Goal: Browse casually: Explore the website without a specific task or goal

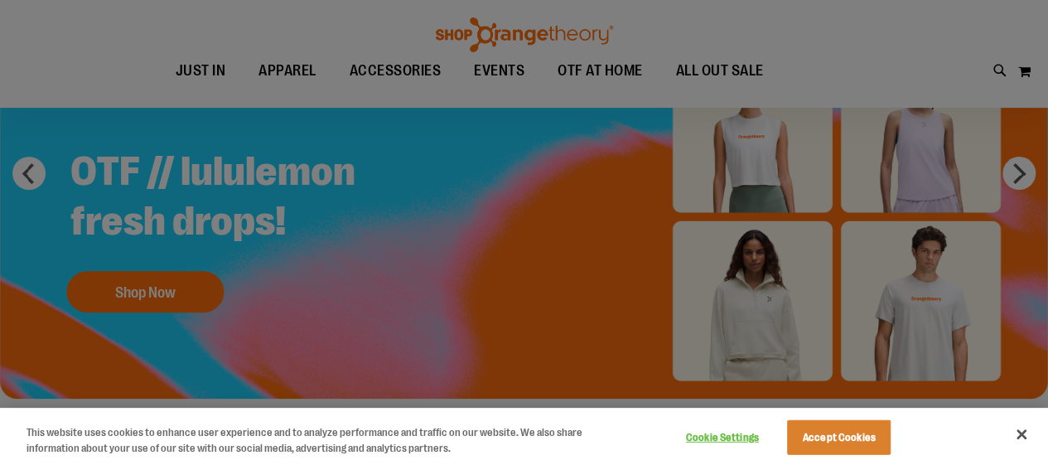
scroll to position [166, 0]
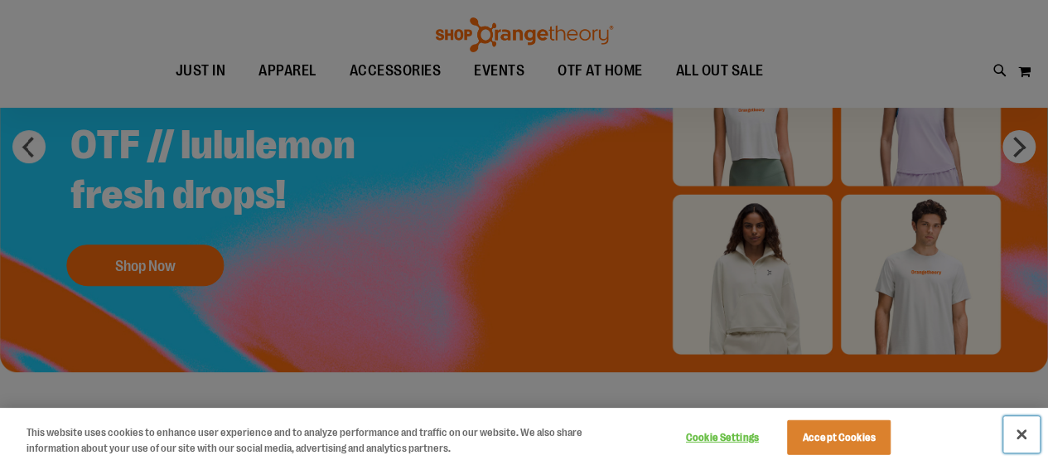
click at [1026, 434] on button "Close" at bounding box center [1021, 434] width 36 height 36
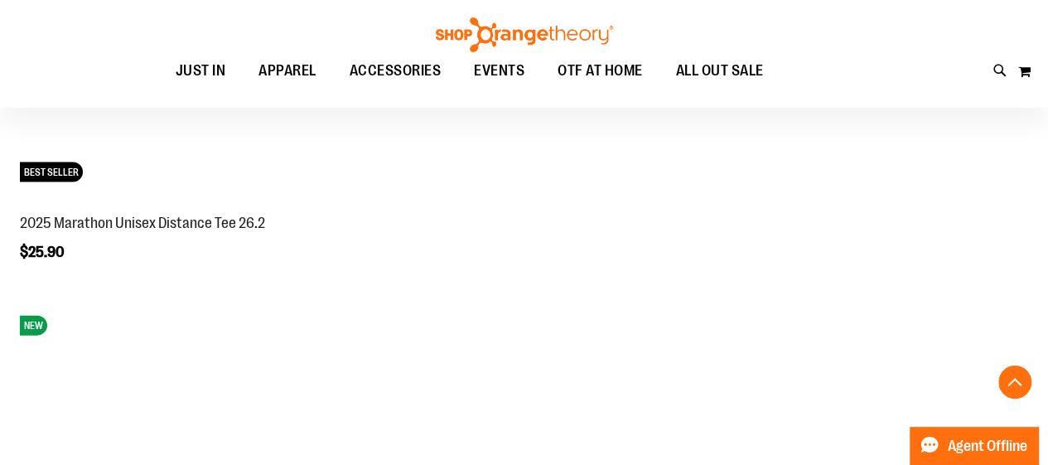
scroll to position [1657, 0]
click at [176, 64] on span "JUST IN" at bounding box center [201, 70] width 51 height 37
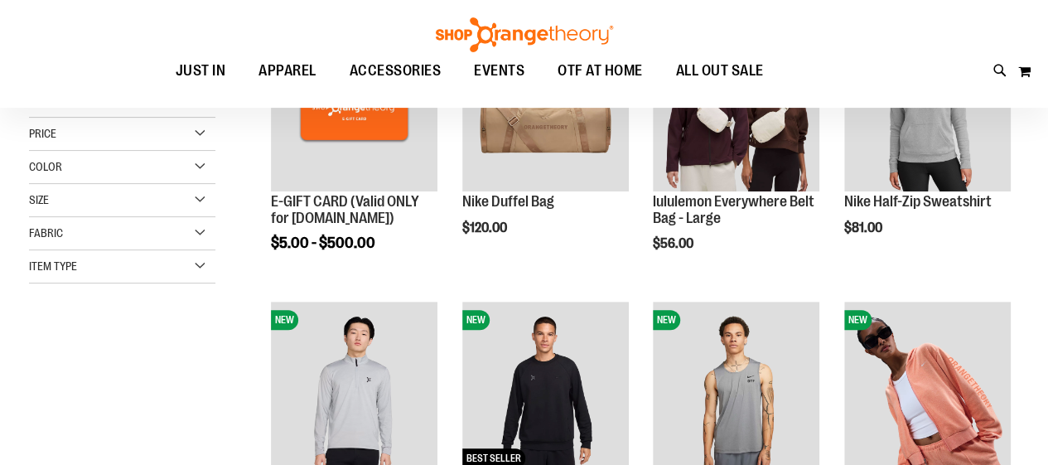
scroll to position [230, 0]
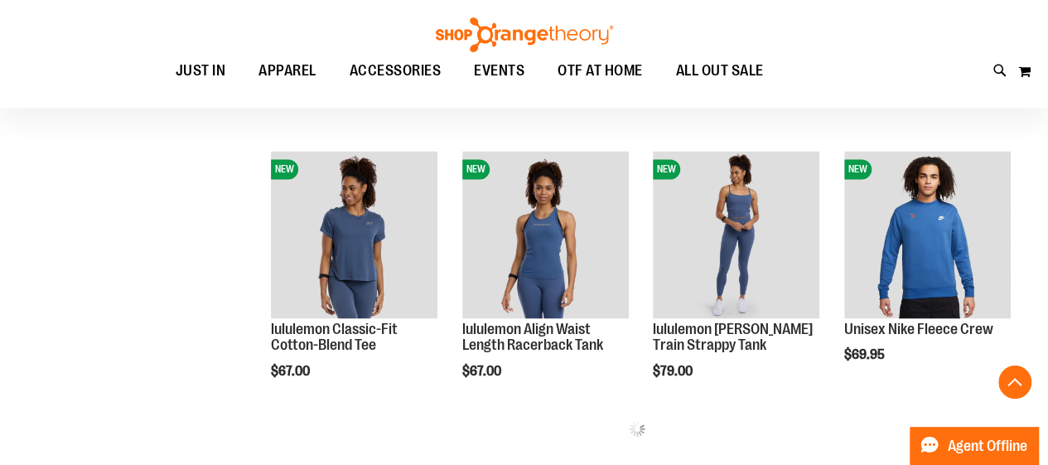
scroll to position [1390, 0]
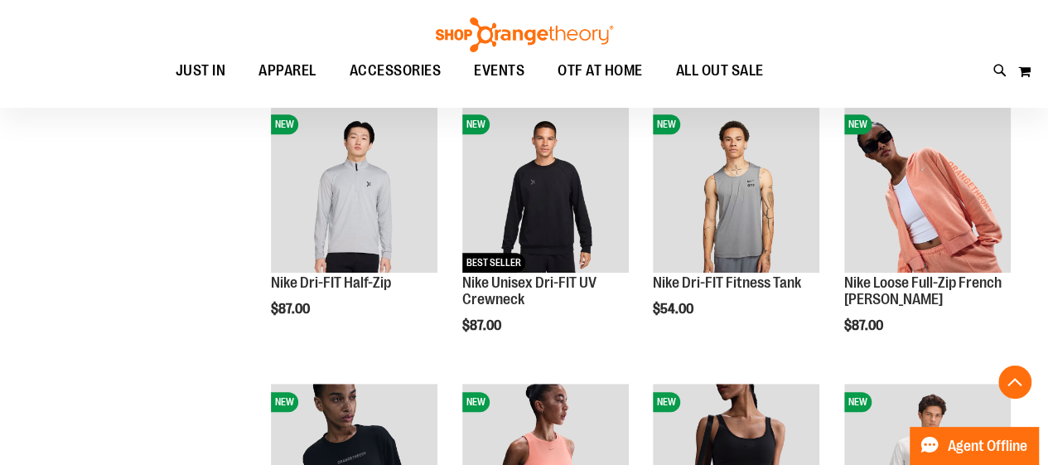
scroll to position [230, 0]
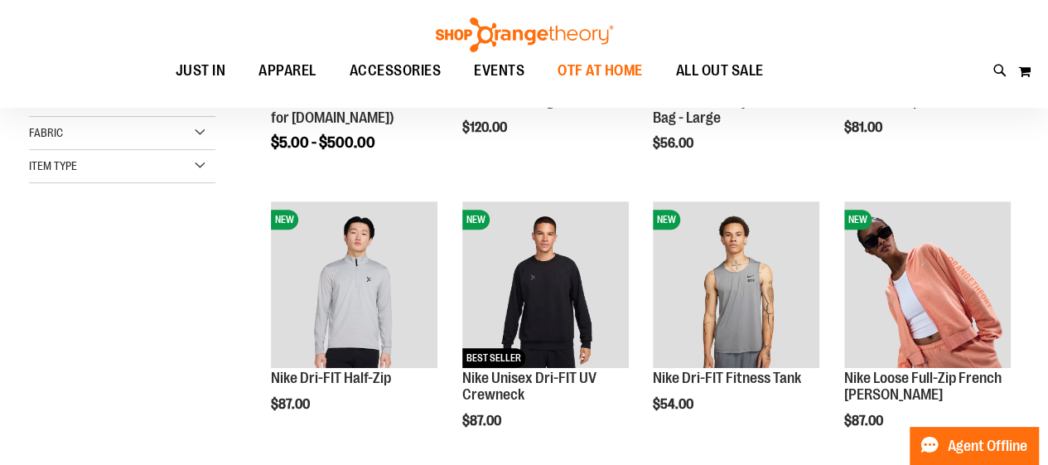
click at [616, 70] on span "OTF AT HOME" at bounding box center [600, 70] width 85 height 37
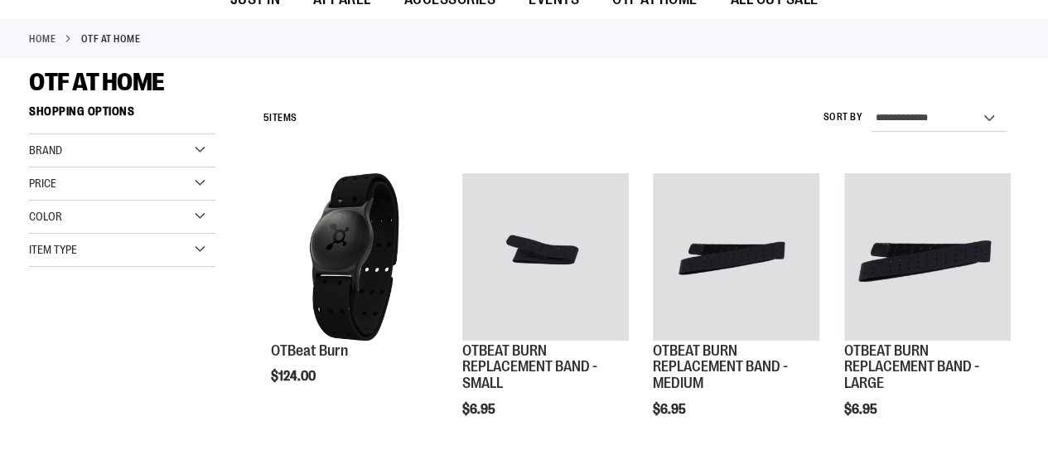
scroll to position [166, 0]
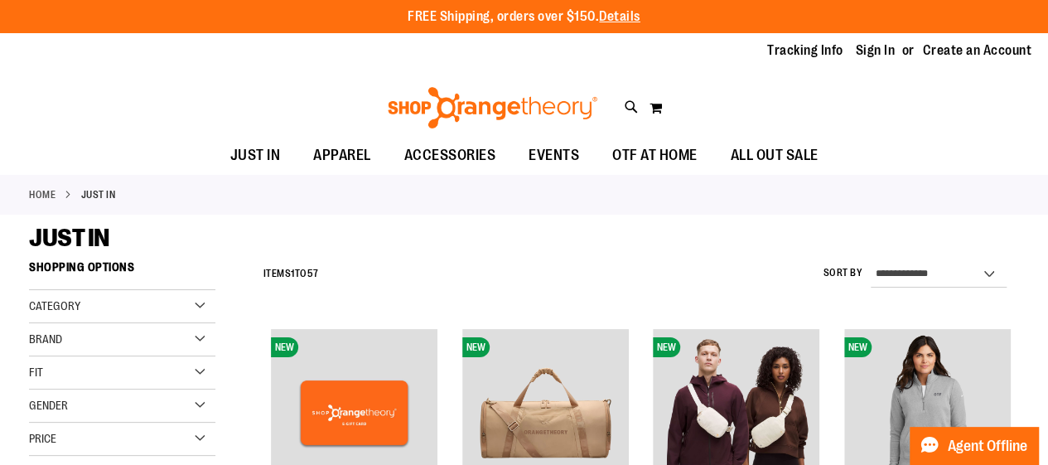
click at [43, 192] on link "Home" at bounding box center [42, 194] width 27 height 15
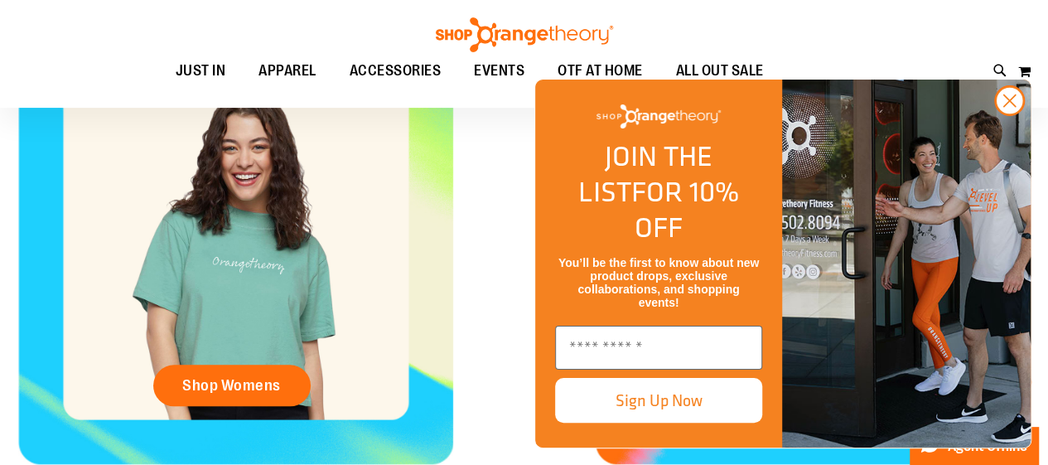
scroll to position [663, 0]
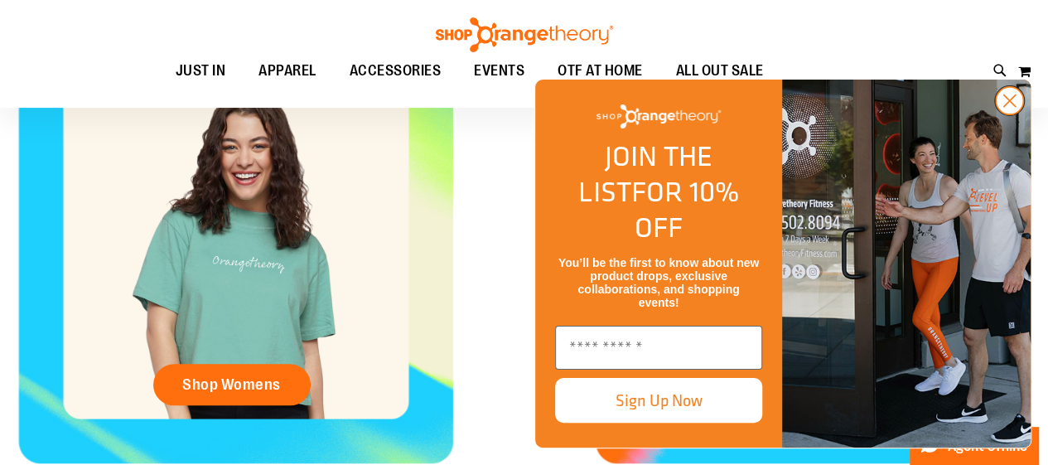
click at [1010, 114] on circle "Close dialog" at bounding box center [1009, 100] width 27 height 27
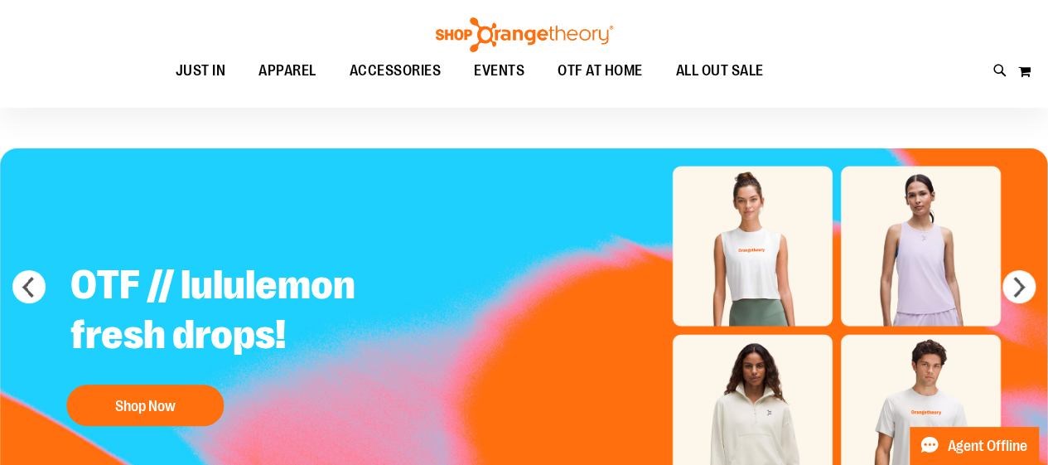
scroll to position [0, 0]
